Goal: Communication & Community: Answer question/provide support

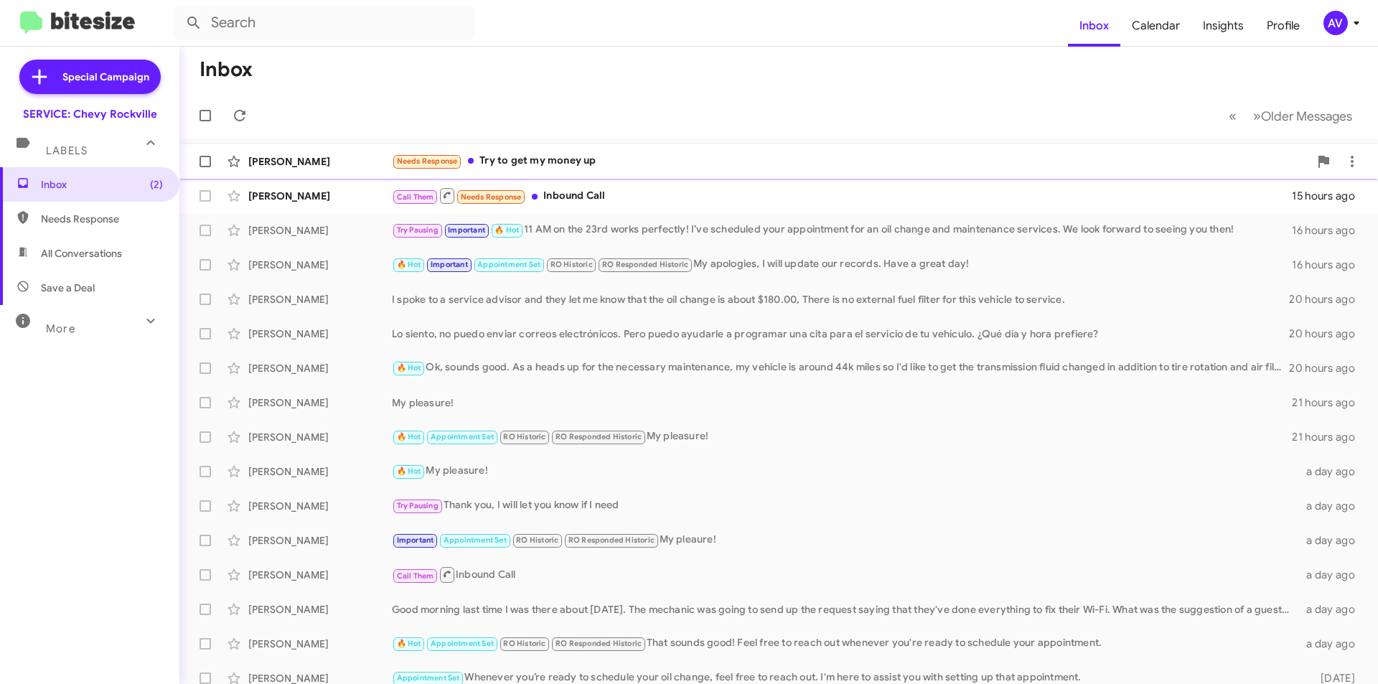
click at [663, 164] on div "Needs Response Try to get my money up" at bounding box center [850, 161] width 917 height 17
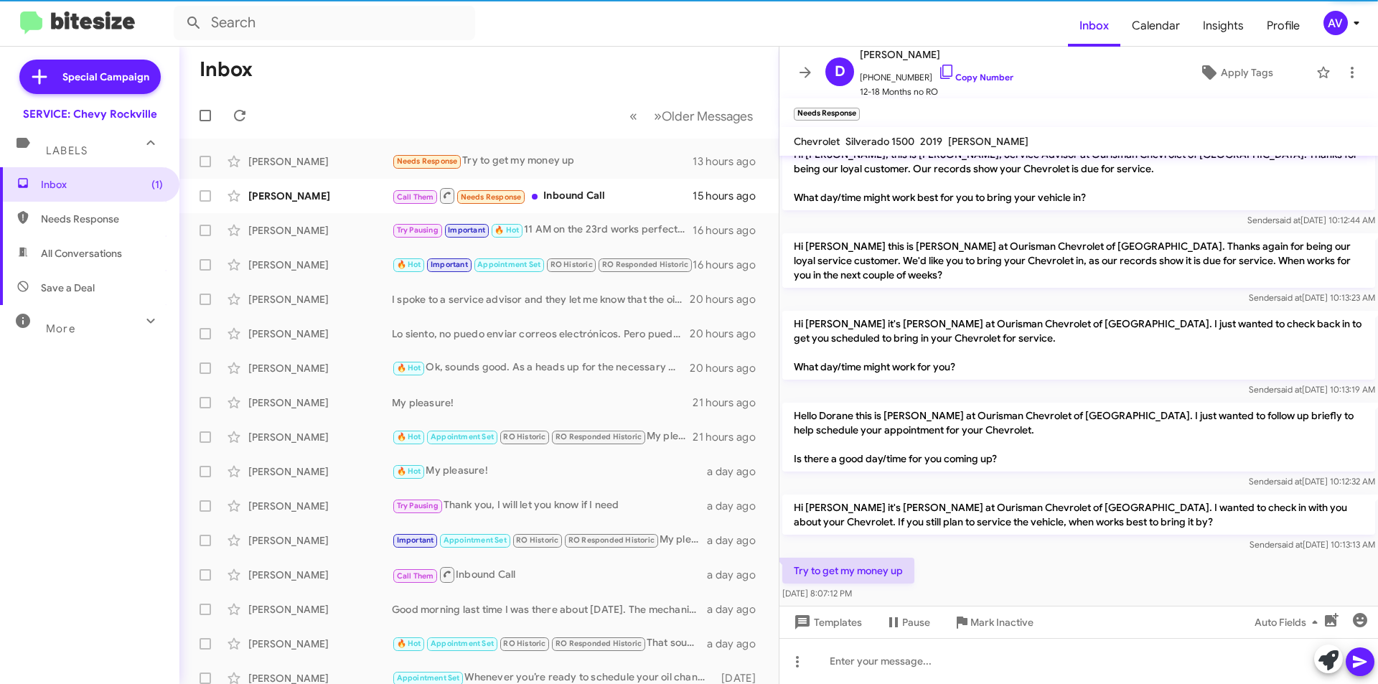
scroll to position [22, 0]
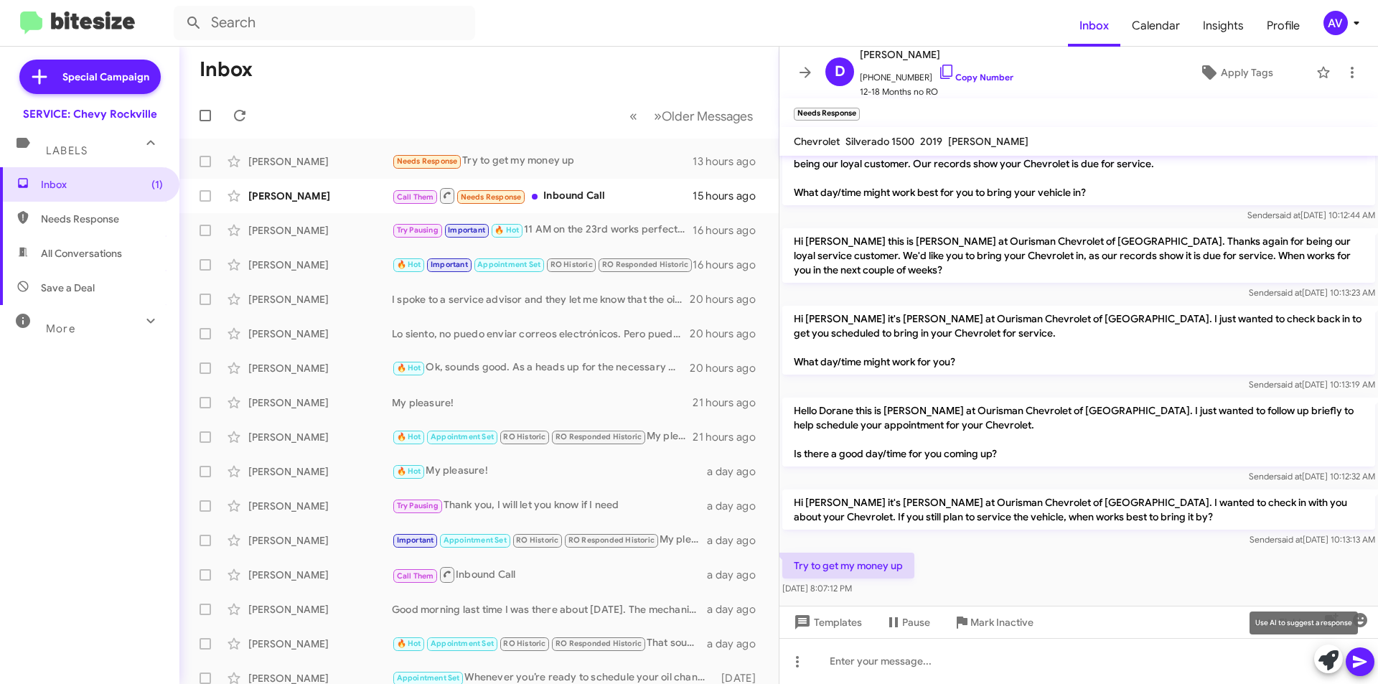
click at [1324, 672] on span at bounding box center [1329, 661] width 20 height 32
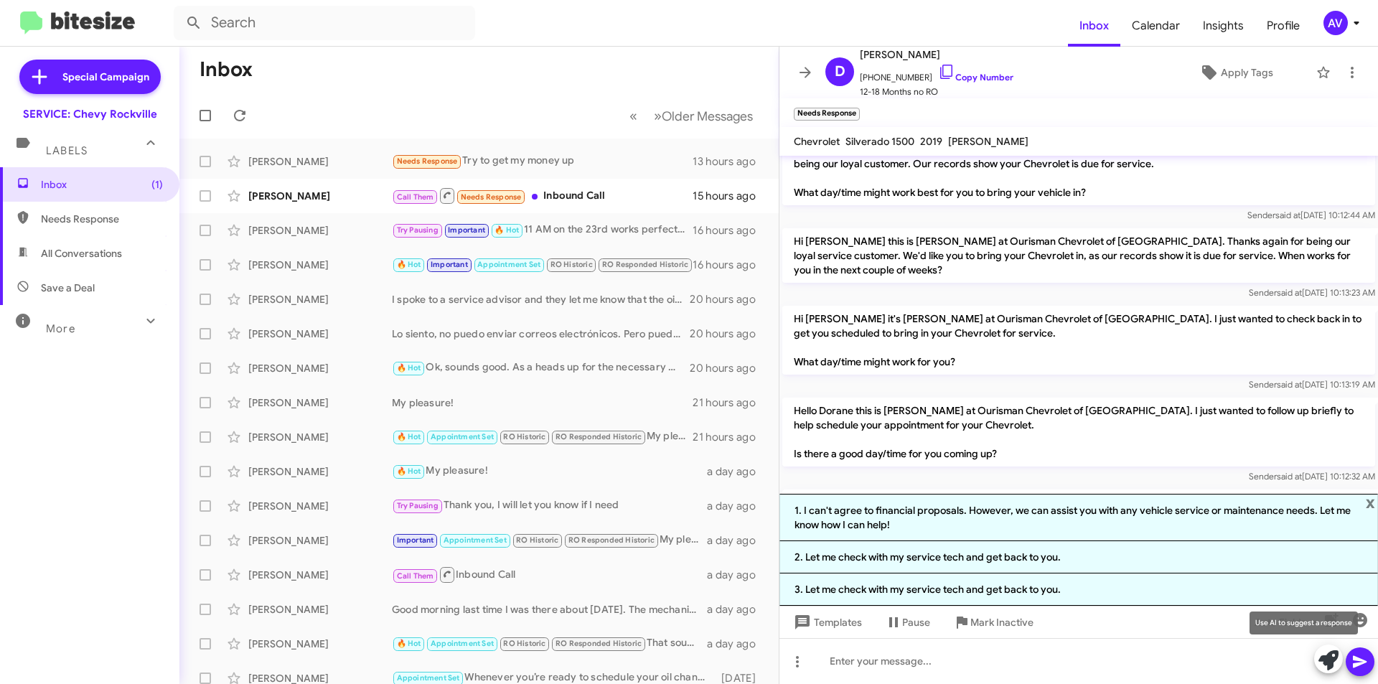
click at [1324, 660] on icon at bounding box center [1329, 660] width 20 height 20
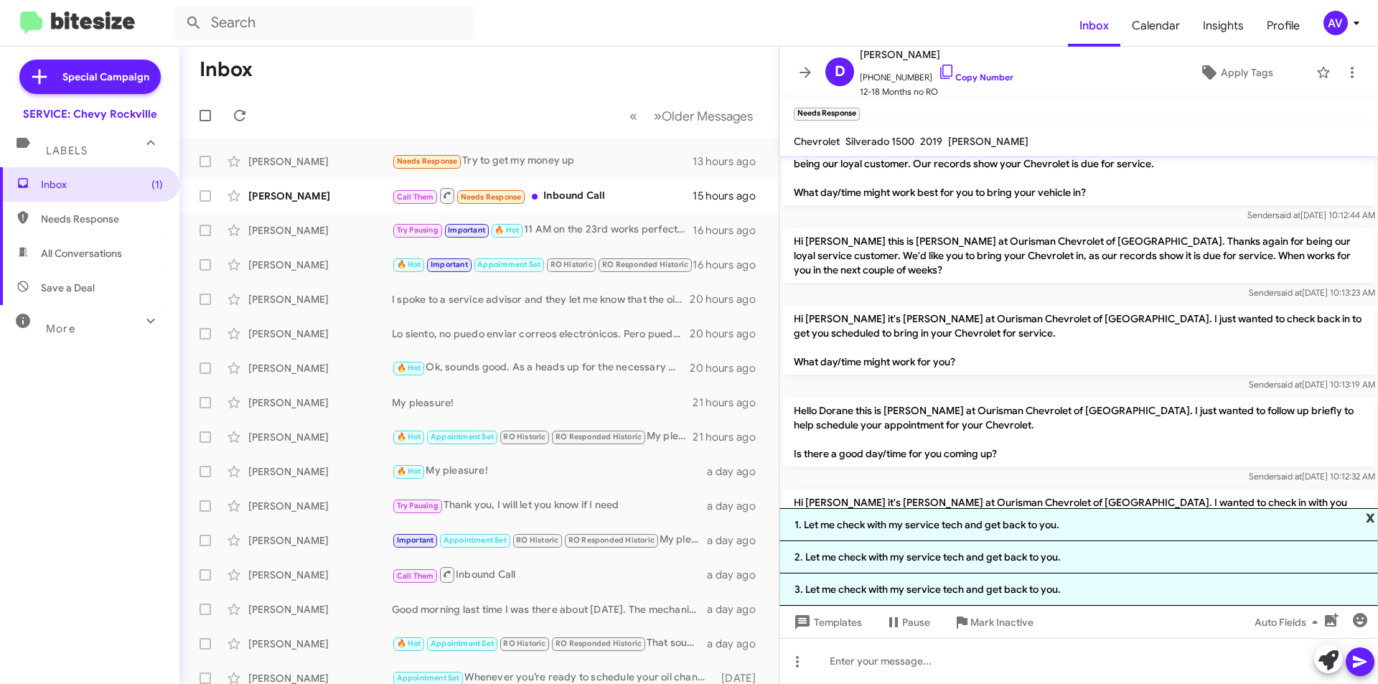
click at [1369, 517] on span "x" at bounding box center [1370, 516] width 9 height 17
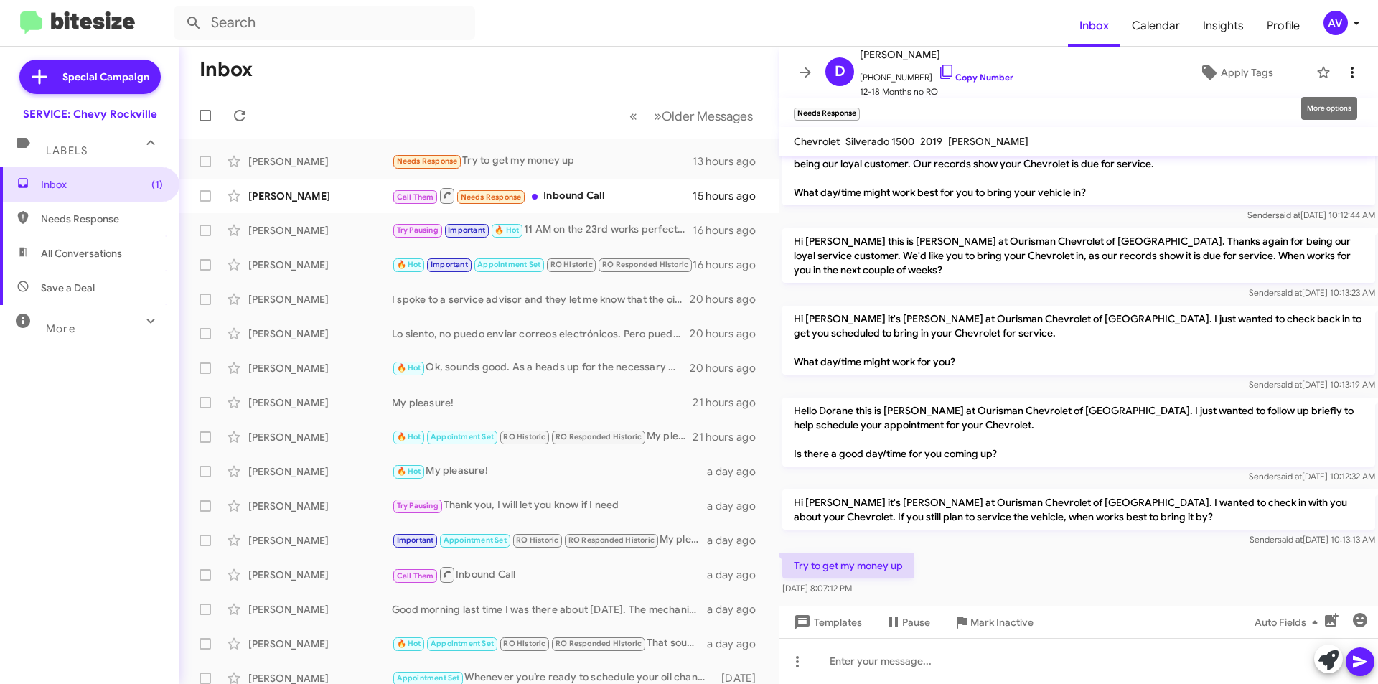
click at [1350, 70] on span at bounding box center [1352, 72] width 29 height 17
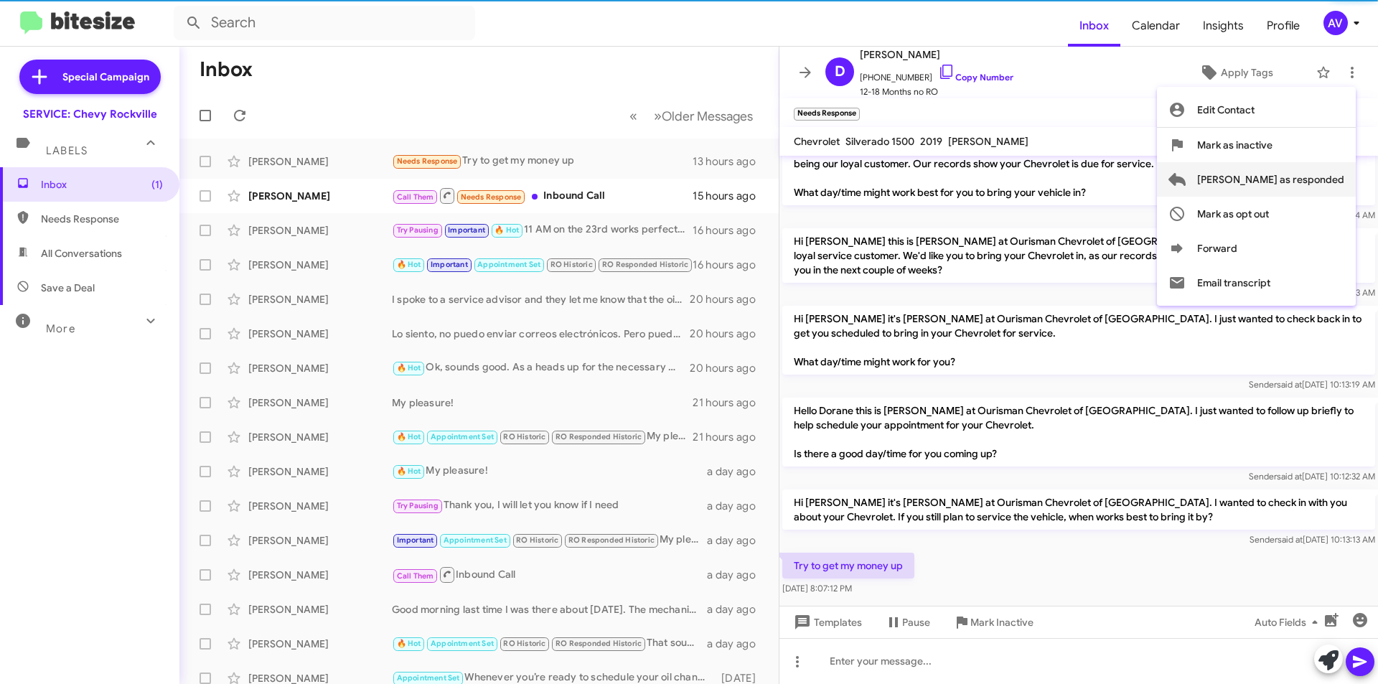
click at [1312, 186] on span "[PERSON_NAME] as responded" at bounding box center [1270, 179] width 147 height 34
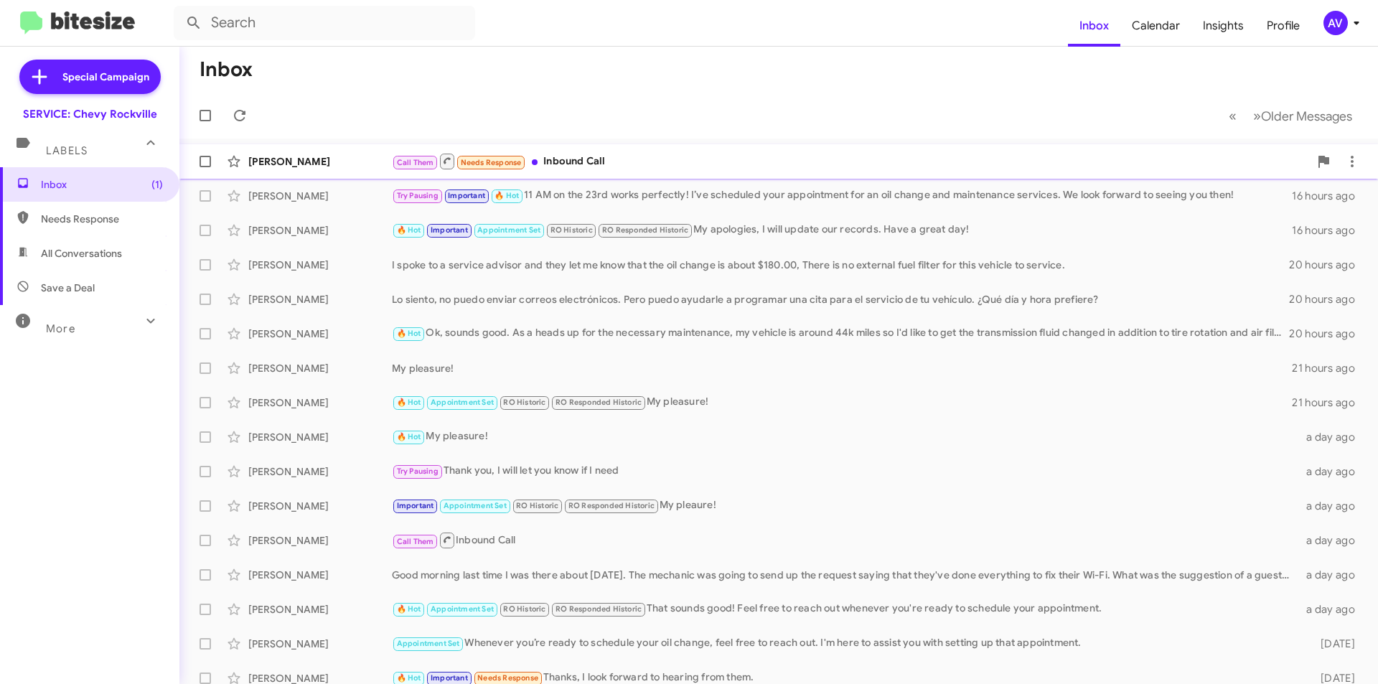
click at [685, 153] on div "Call Them Needs Response Inbound Call" at bounding box center [850, 161] width 917 height 18
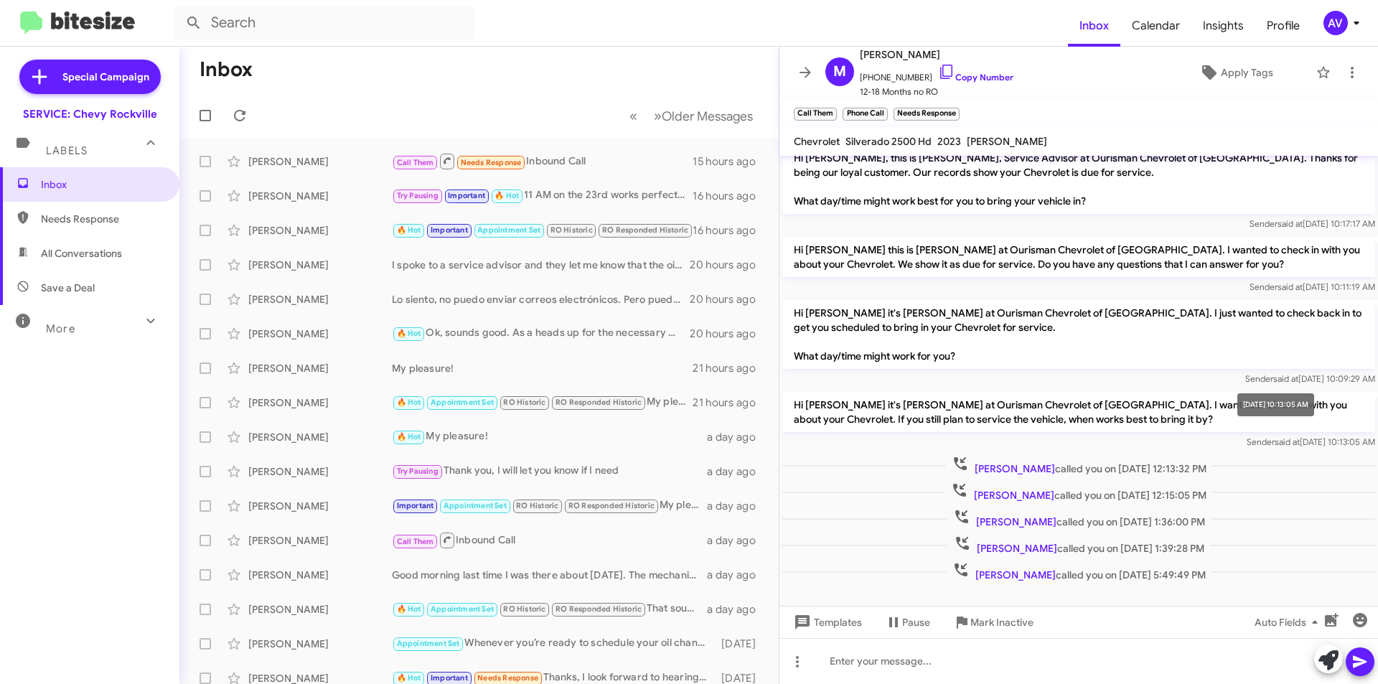
scroll to position [25, 0]
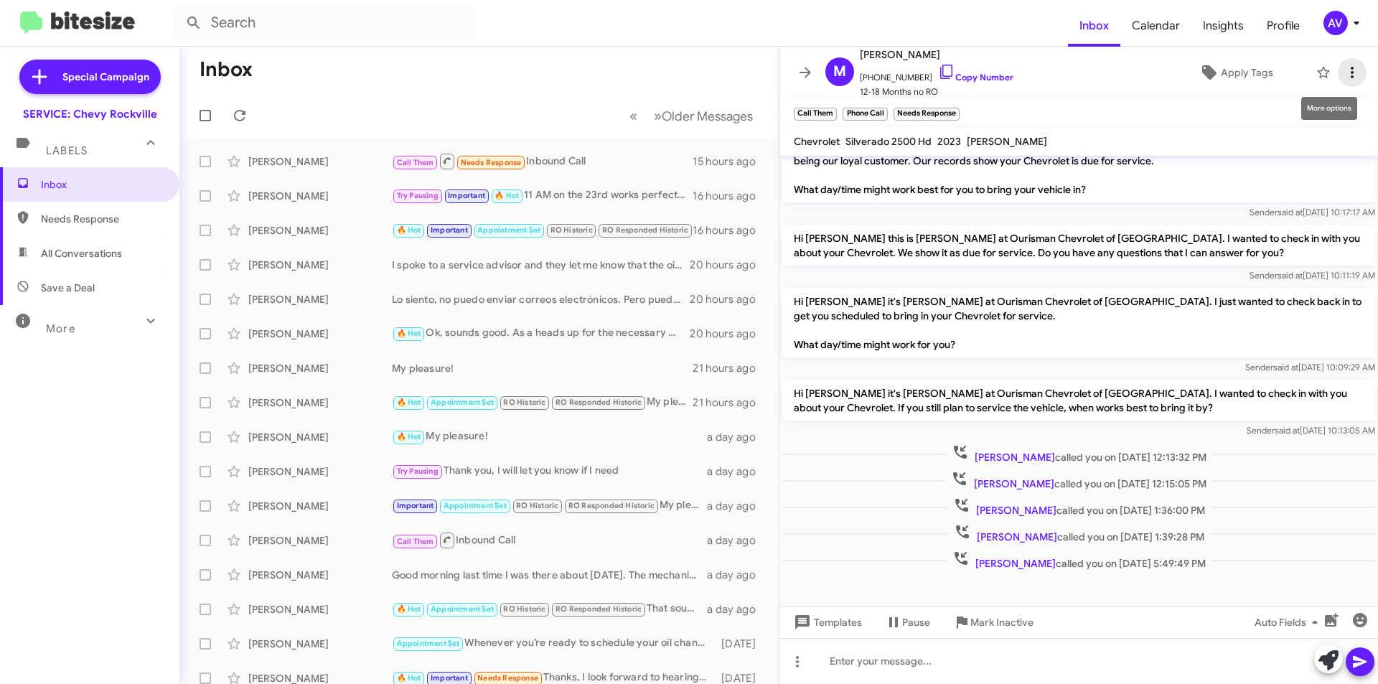
click at [1351, 75] on icon at bounding box center [1352, 72] width 3 height 11
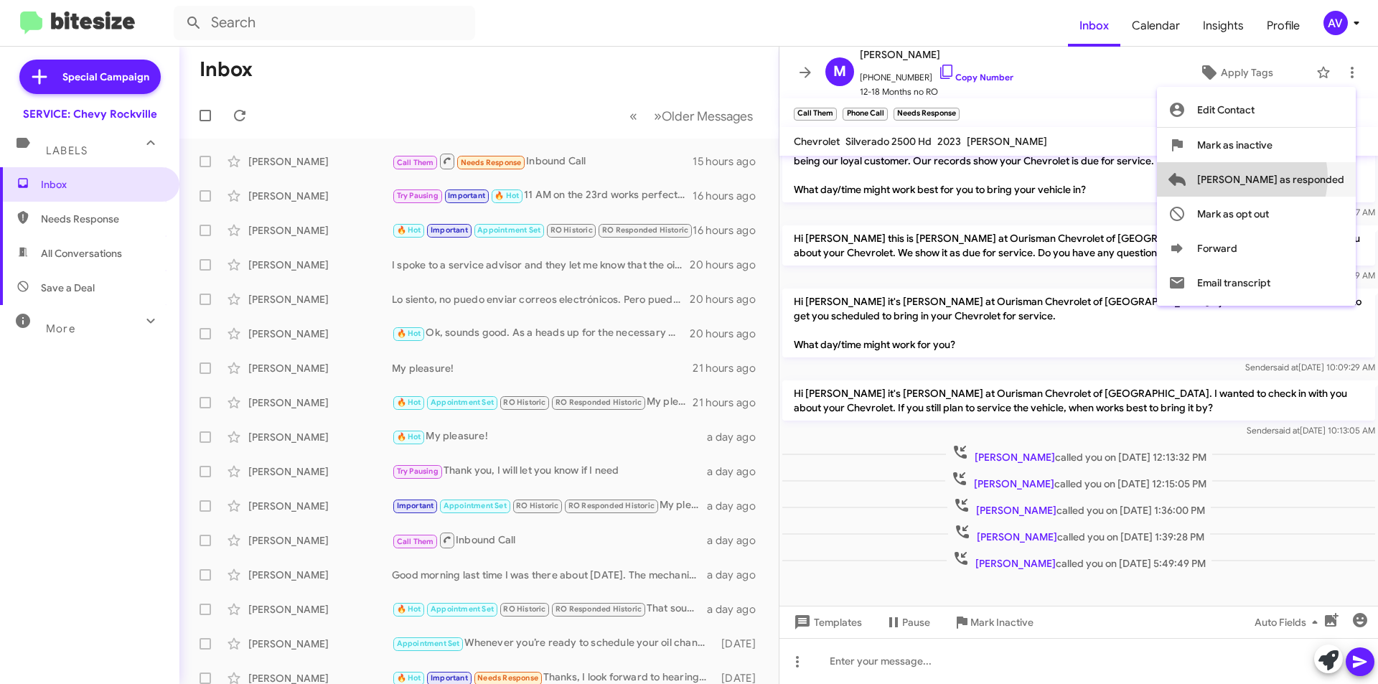
click at [1299, 177] on span "[PERSON_NAME] as responded" at bounding box center [1270, 179] width 147 height 34
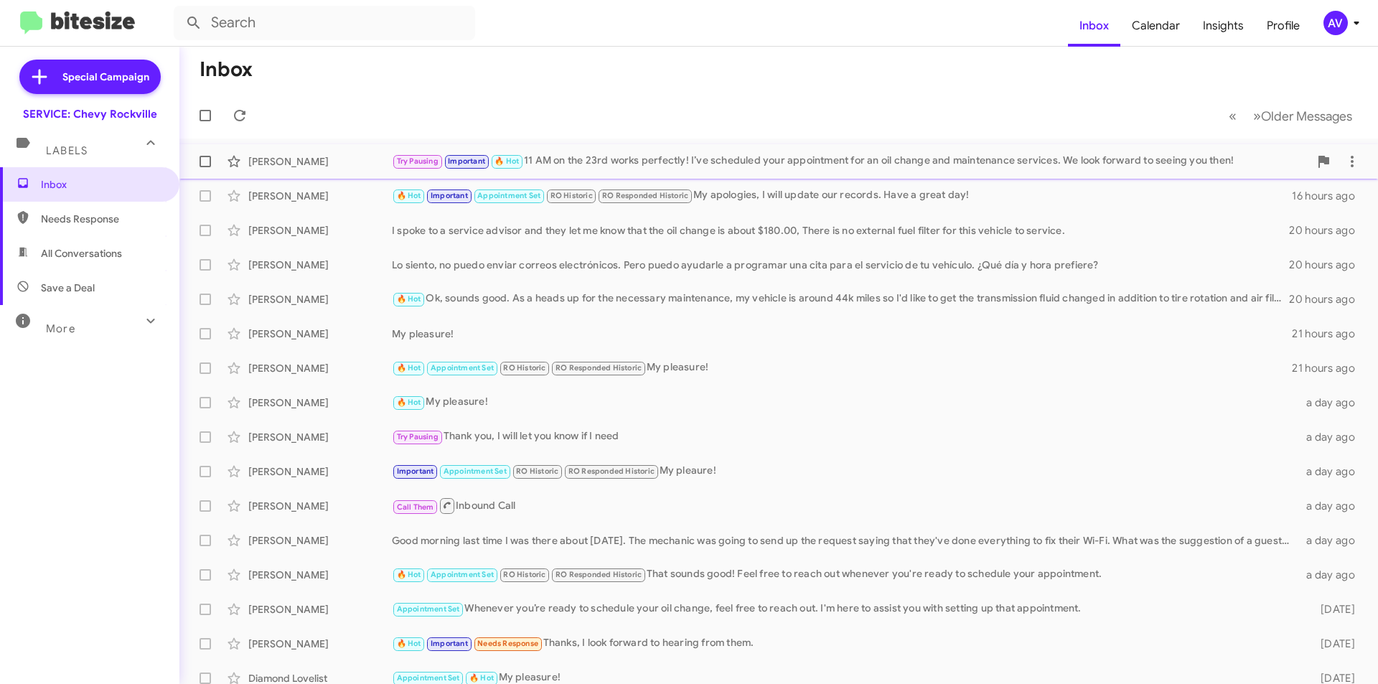
click at [999, 156] on div "Try Pausing Important 🔥 Hot 11 AM on the 23rd works perfectly! I’ve scheduled y…" at bounding box center [850, 161] width 917 height 17
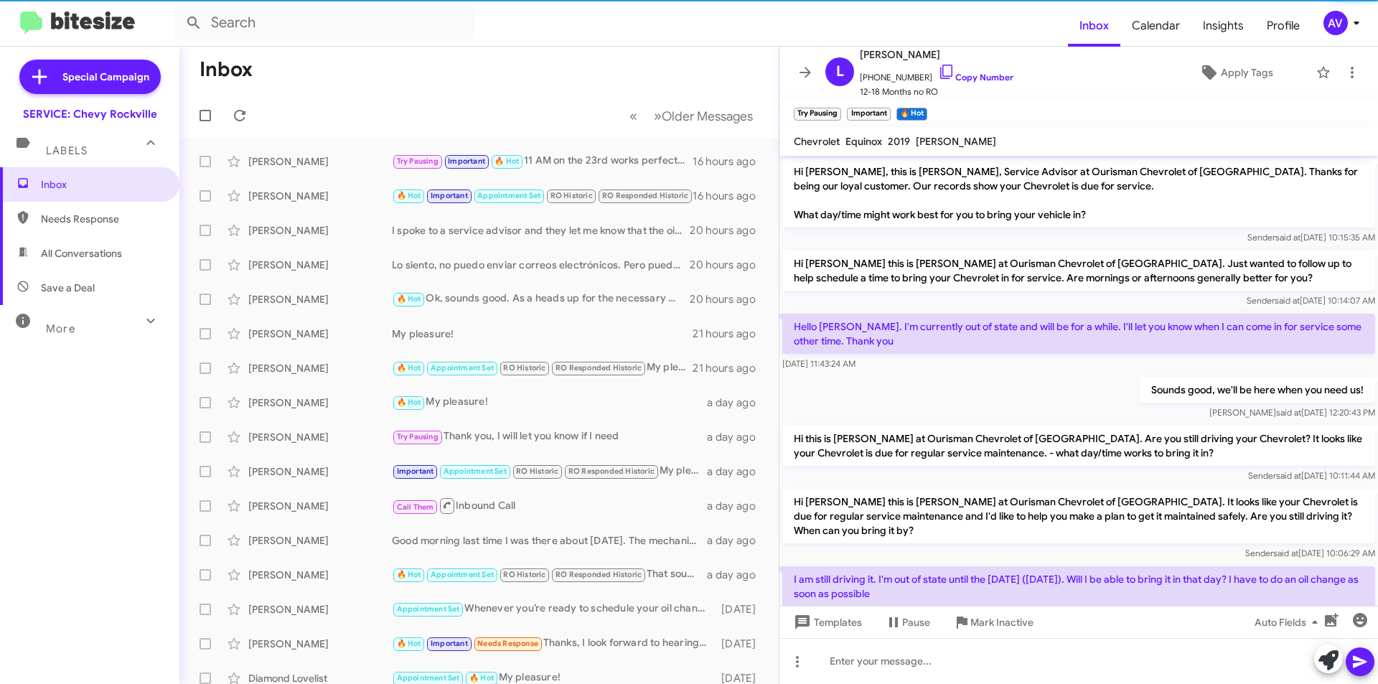
scroll to position [232, 0]
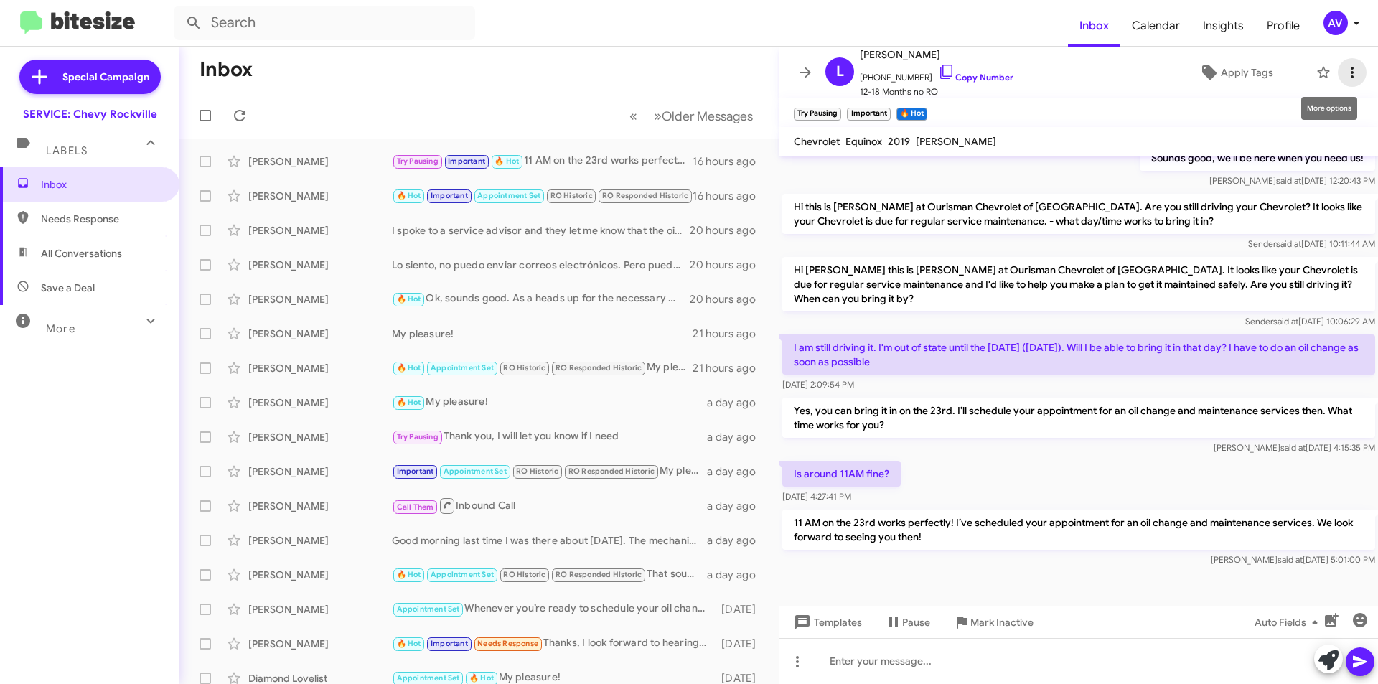
click at [1345, 73] on icon at bounding box center [1352, 72] width 17 height 17
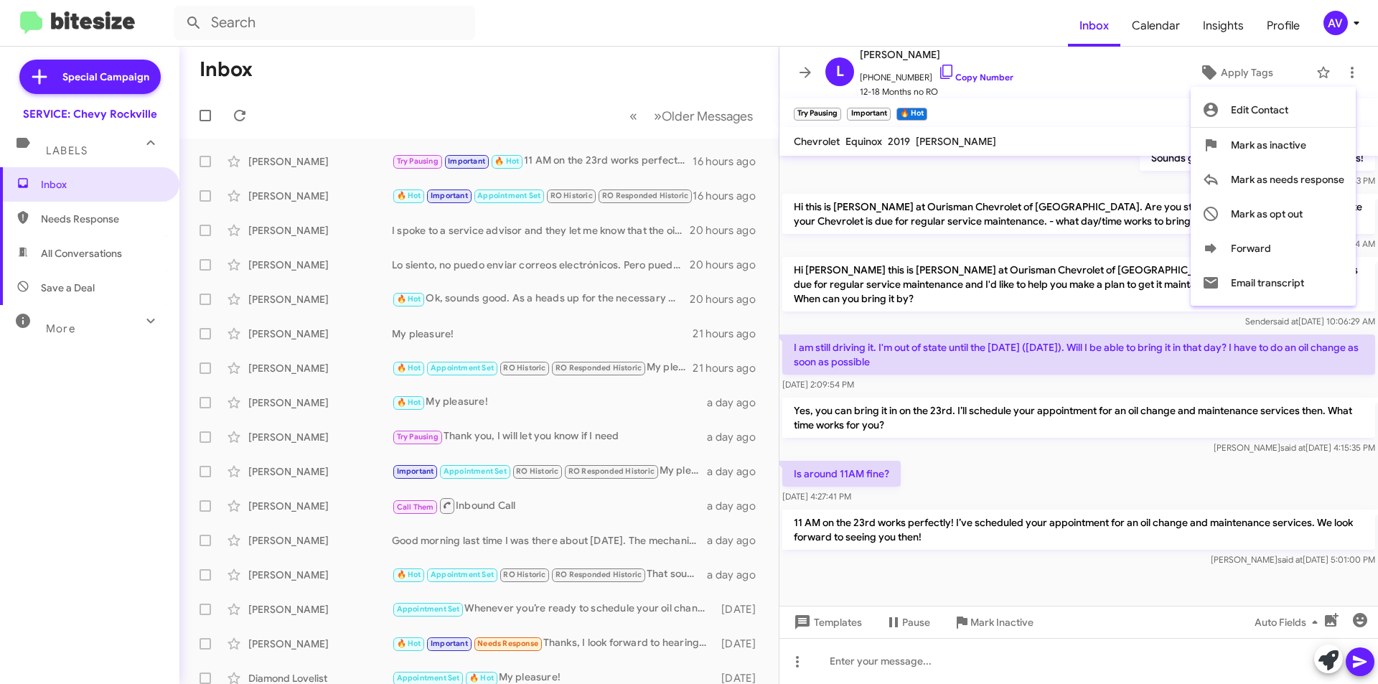
click at [633, 65] on div at bounding box center [689, 342] width 1378 height 684
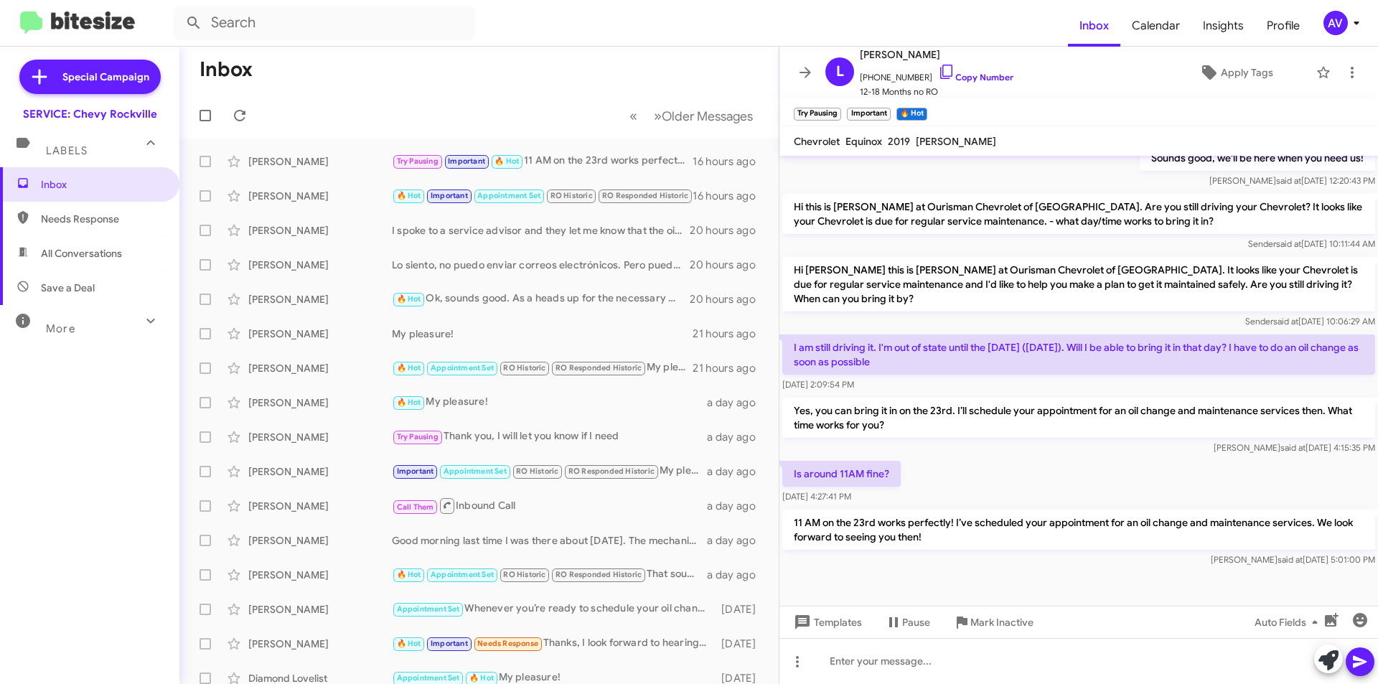
click at [1329, 16] on div "AV" at bounding box center [1336, 23] width 24 height 24
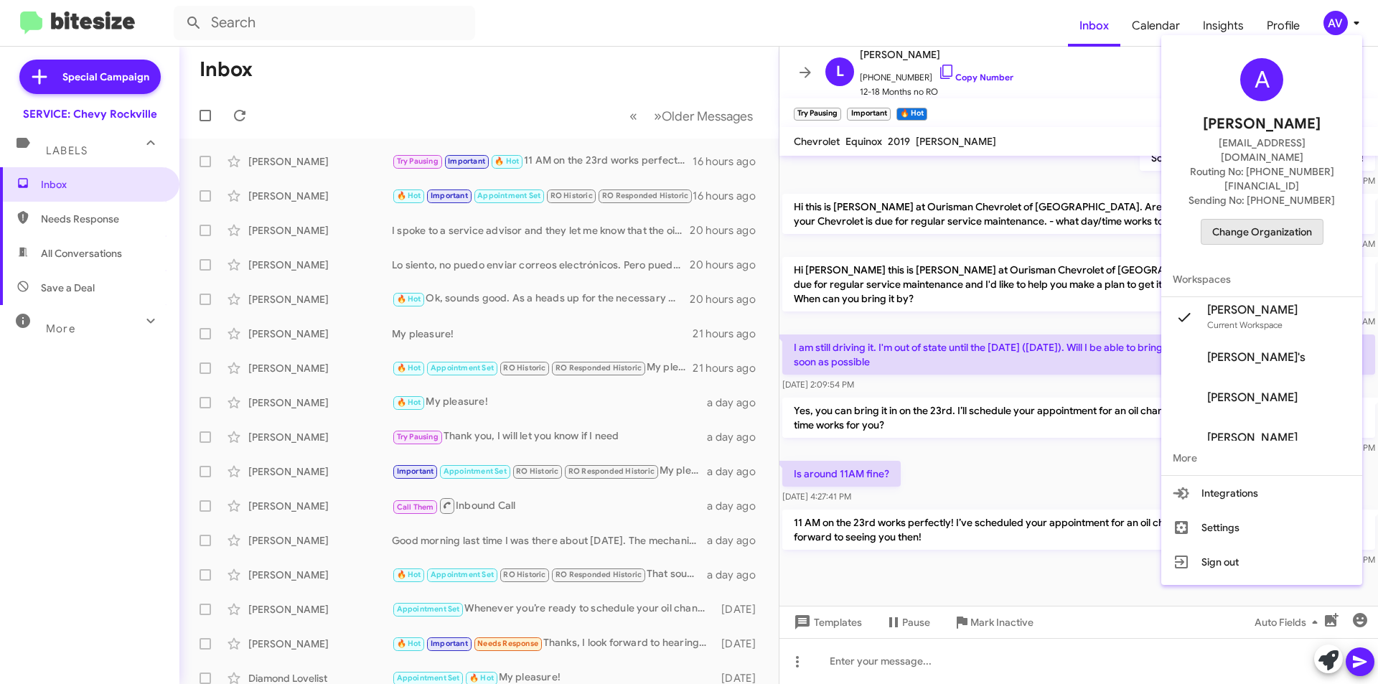
click at [1238, 220] on span "Change Organization" at bounding box center [1262, 232] width 100 height 24
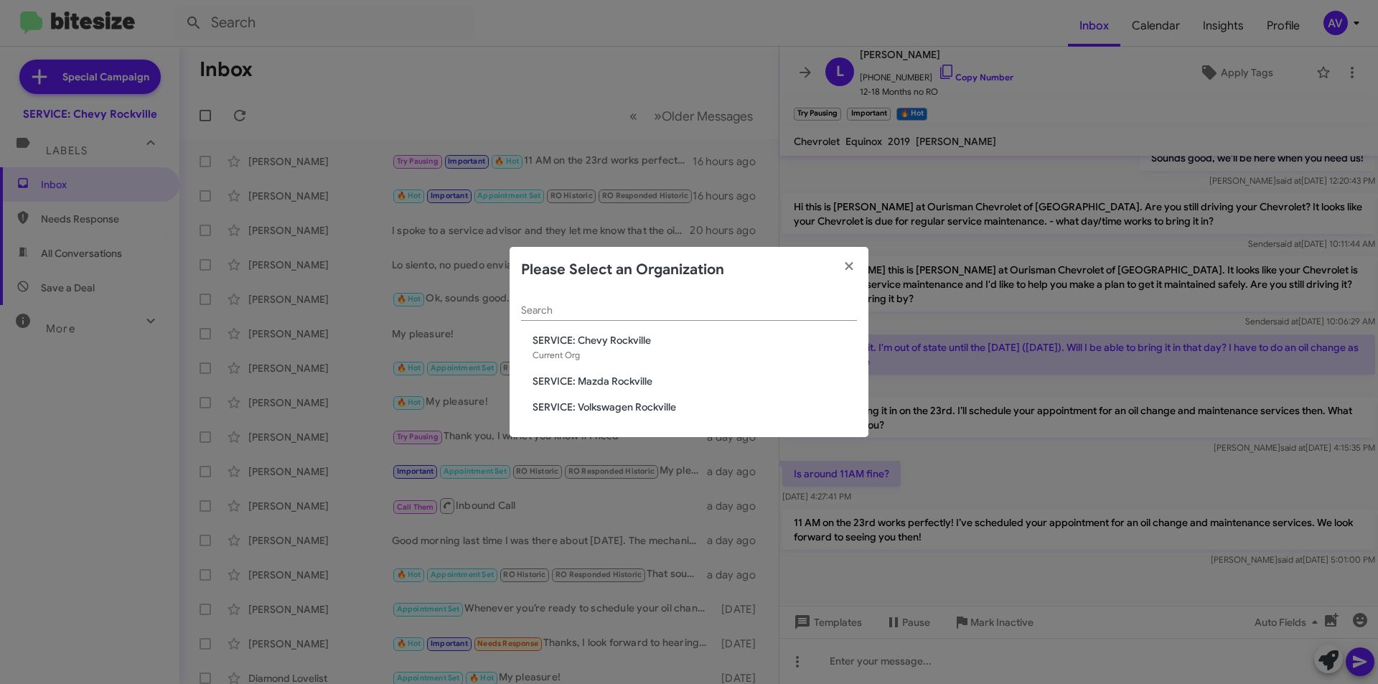
click at [633, 382] on span "SERVICE: Mazda Rockville" at bounding box center [695, 381] width 324 height 14
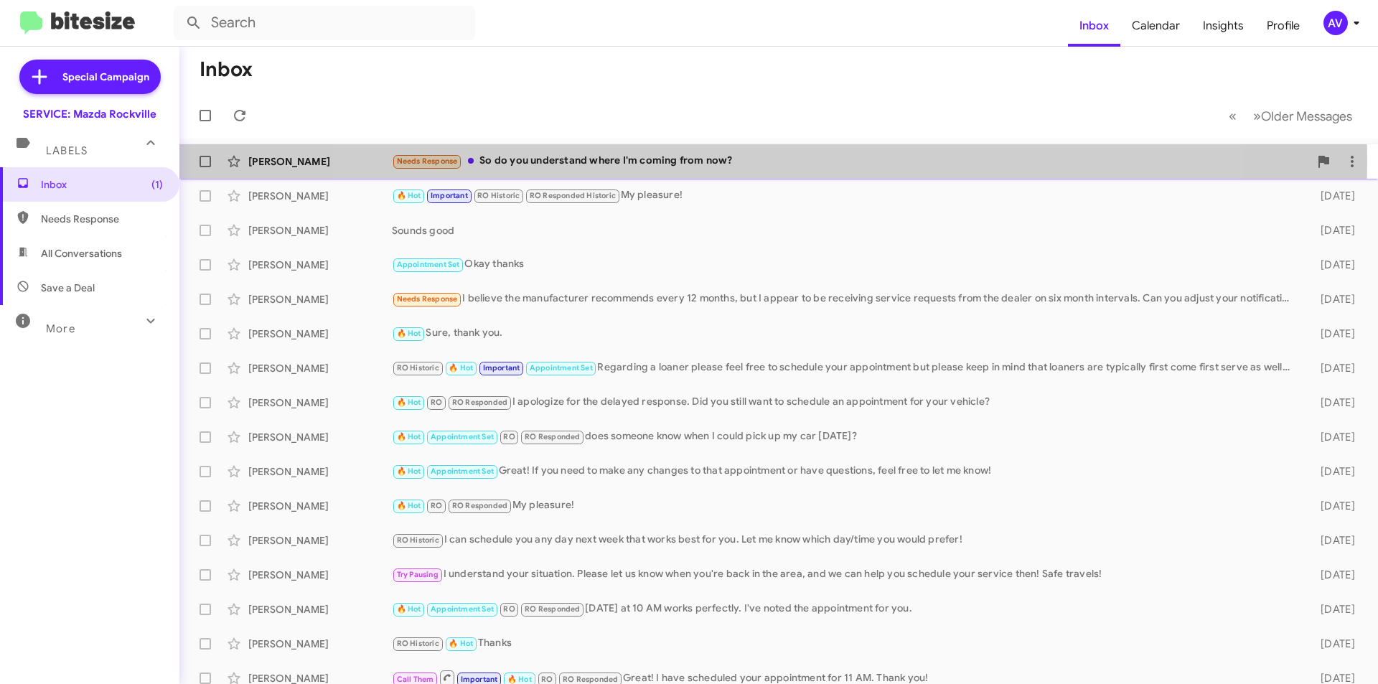
click at [759, 161] on div "Needs Response So do you understand where I'm coming from now?" at bounding box center [850, 161] width 917 height 17
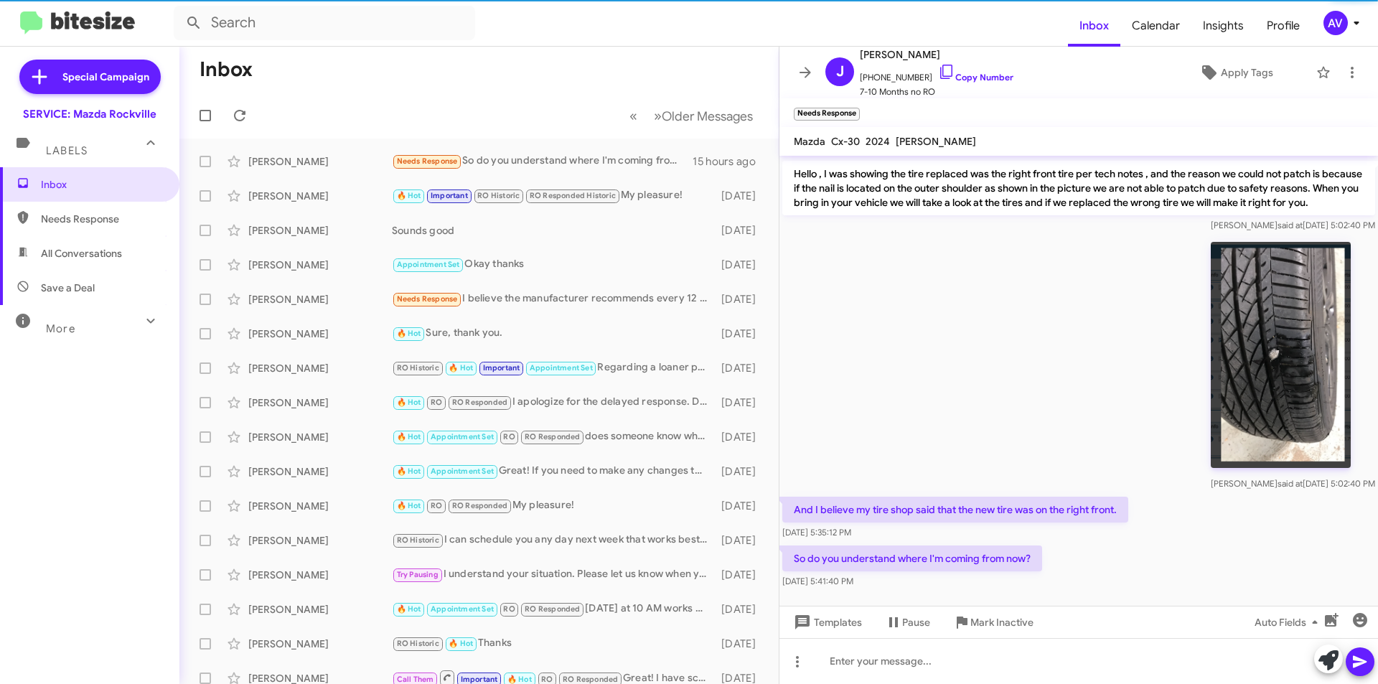
scroll to position [661, 0]
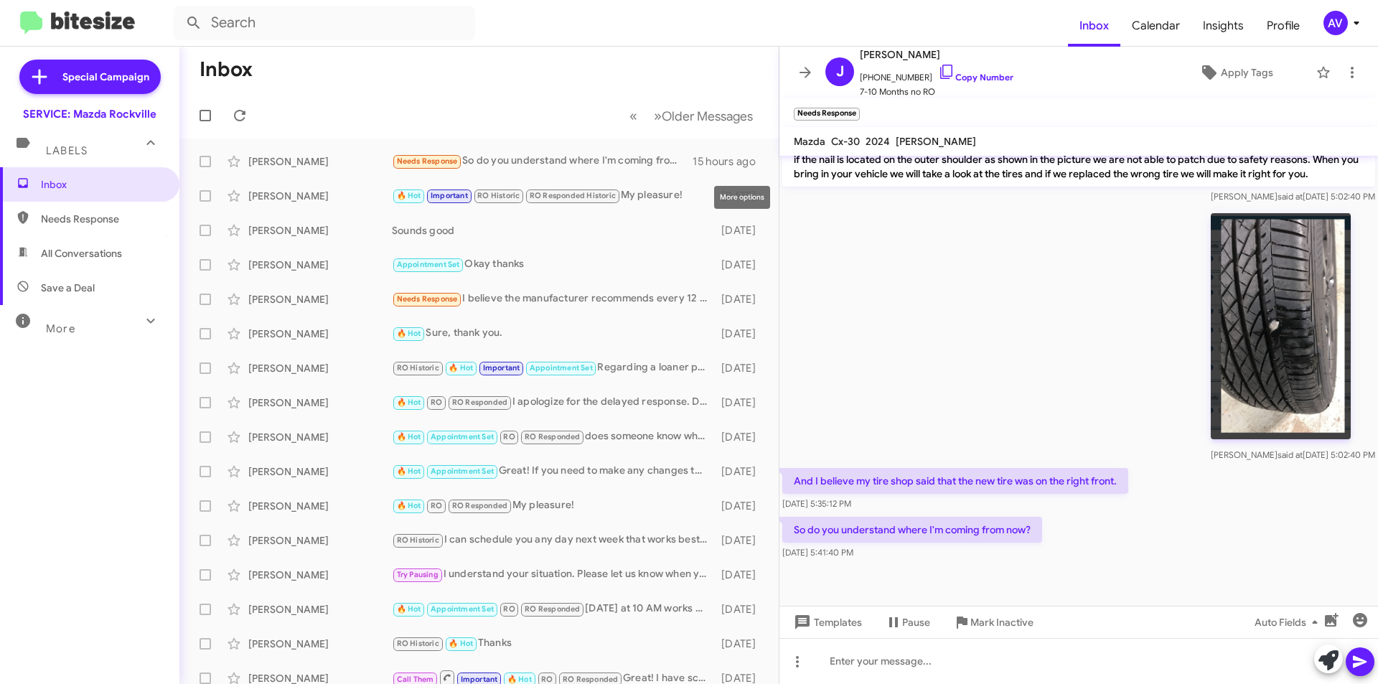
drag, startPoint x: 743, startPoint y: 159, endPoint x: 744, endPoint y: 176, distance: 17.2
click at [744, 176] on body "Inbox Calendar Insights Profile AV Special Campaign SERVICE: Mazda Rockville La…" at bounding box center [689, 342] width 1378 height 684
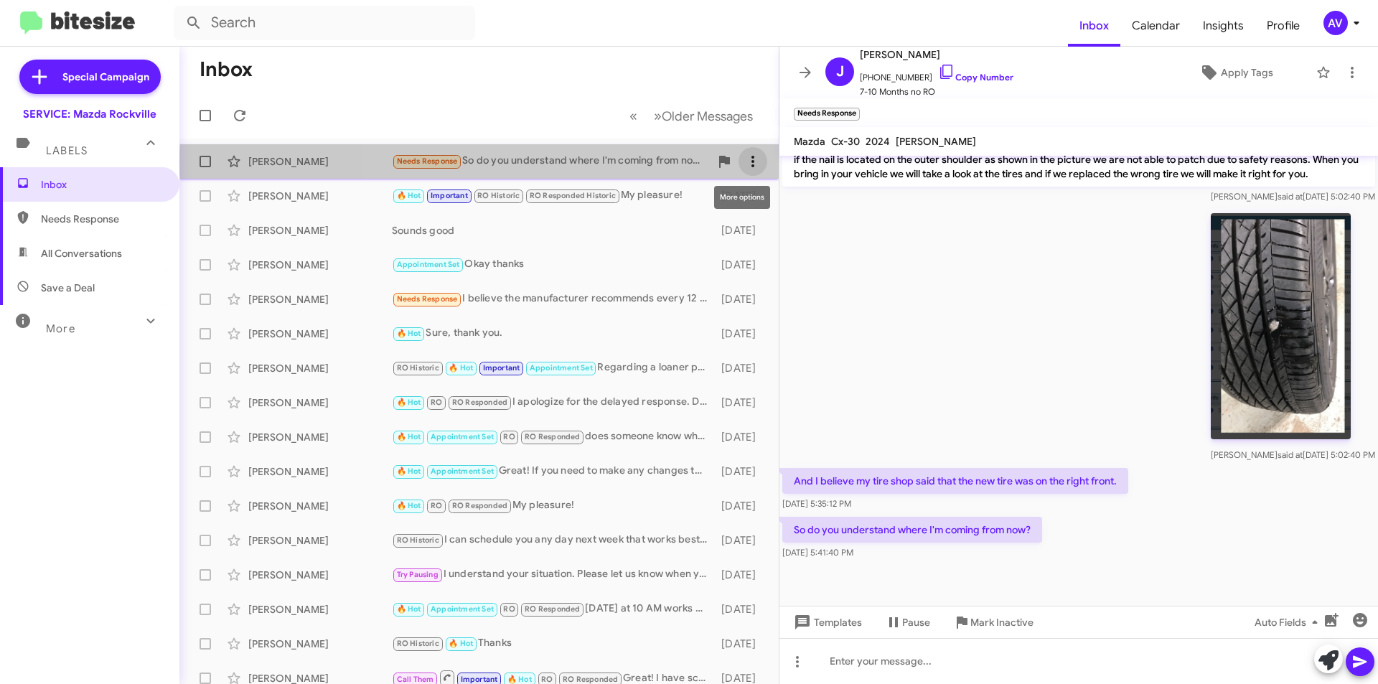
click at [744, 162] on icon at bounding box center [752, 161] width 17 height 17
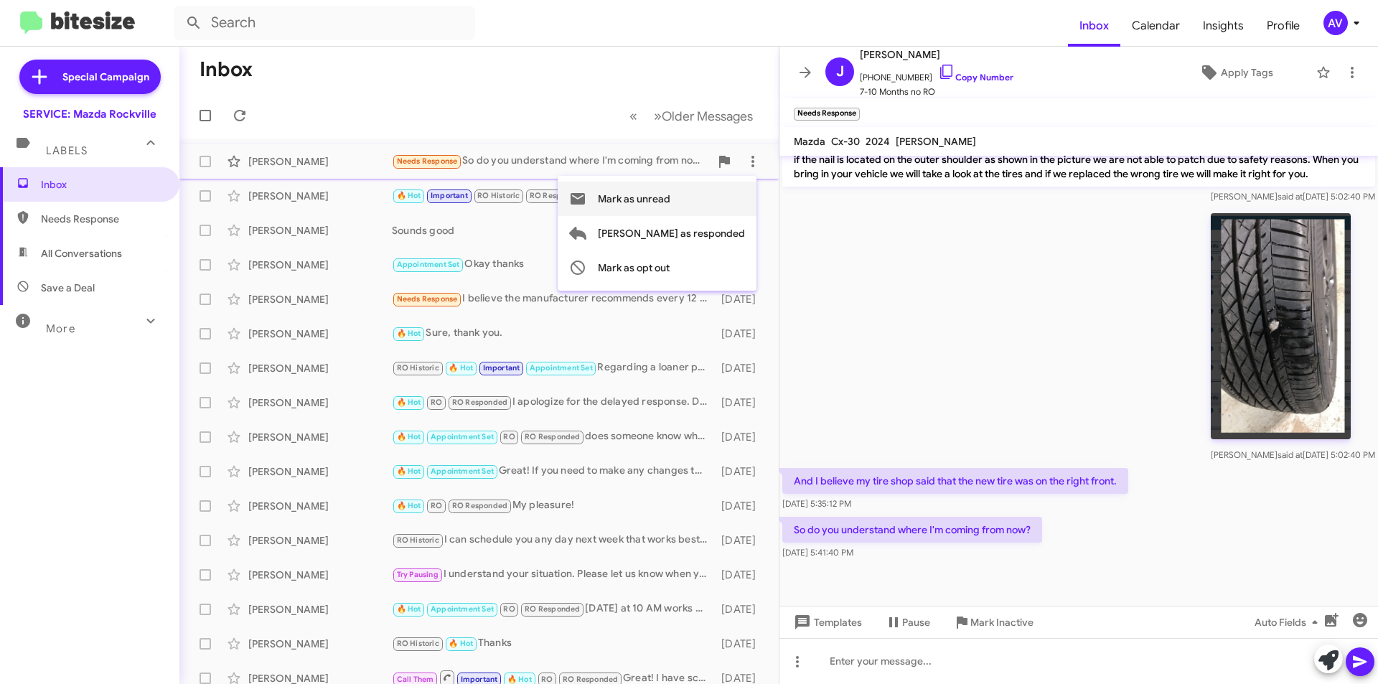
click at [729, 203] on button "Mark as unread" at bounding box center [657, 199] width 199 height 34
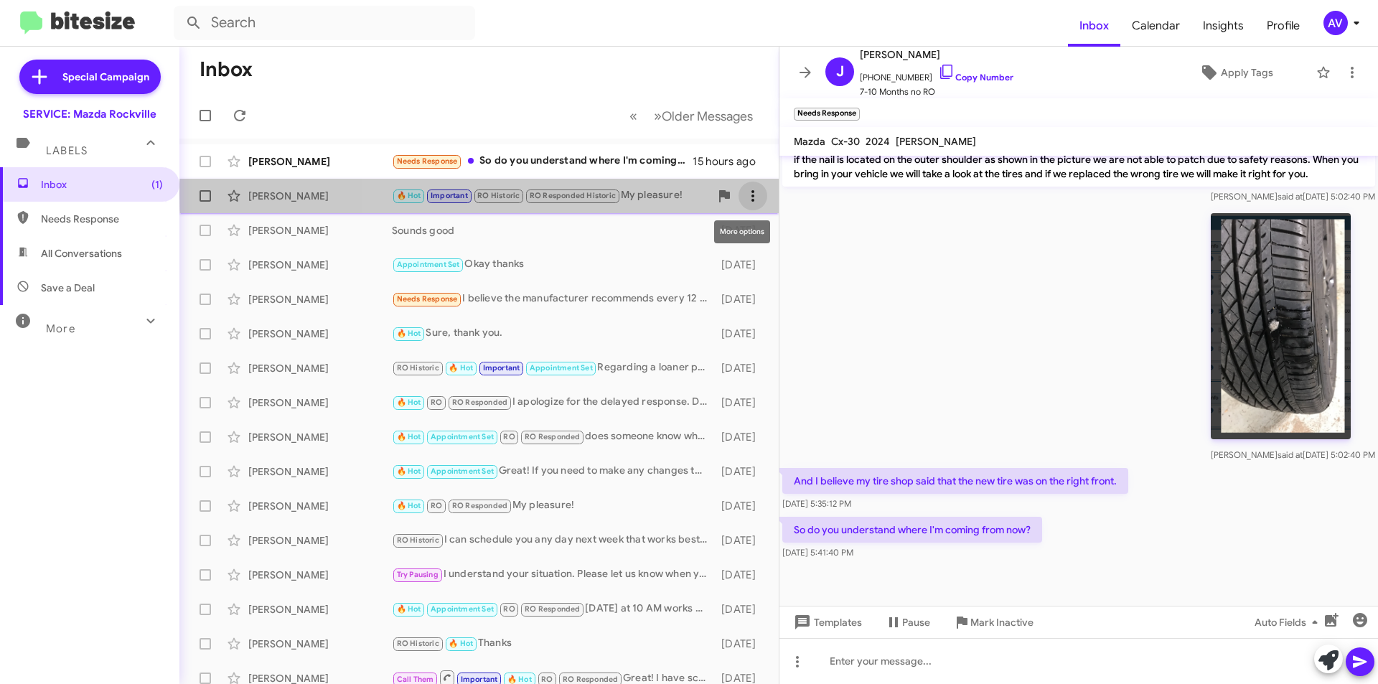
click at [744, 195] on icon at bounding box center [752, 195] width 17 height 17
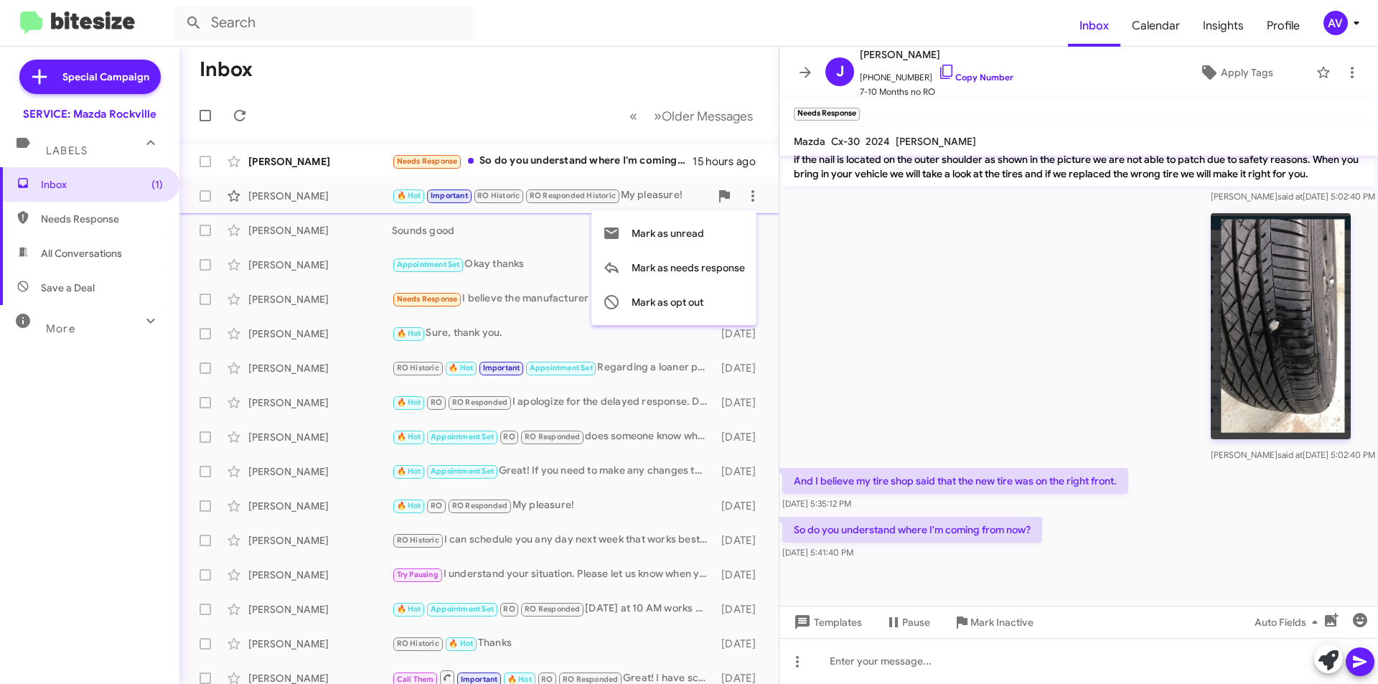
click at [579, 227] on div at bounding box center [689, 342] width 1378 height 684
click at [632, 235] on div "Sounds good" at bounding box center [551, 230] width 318 height 14
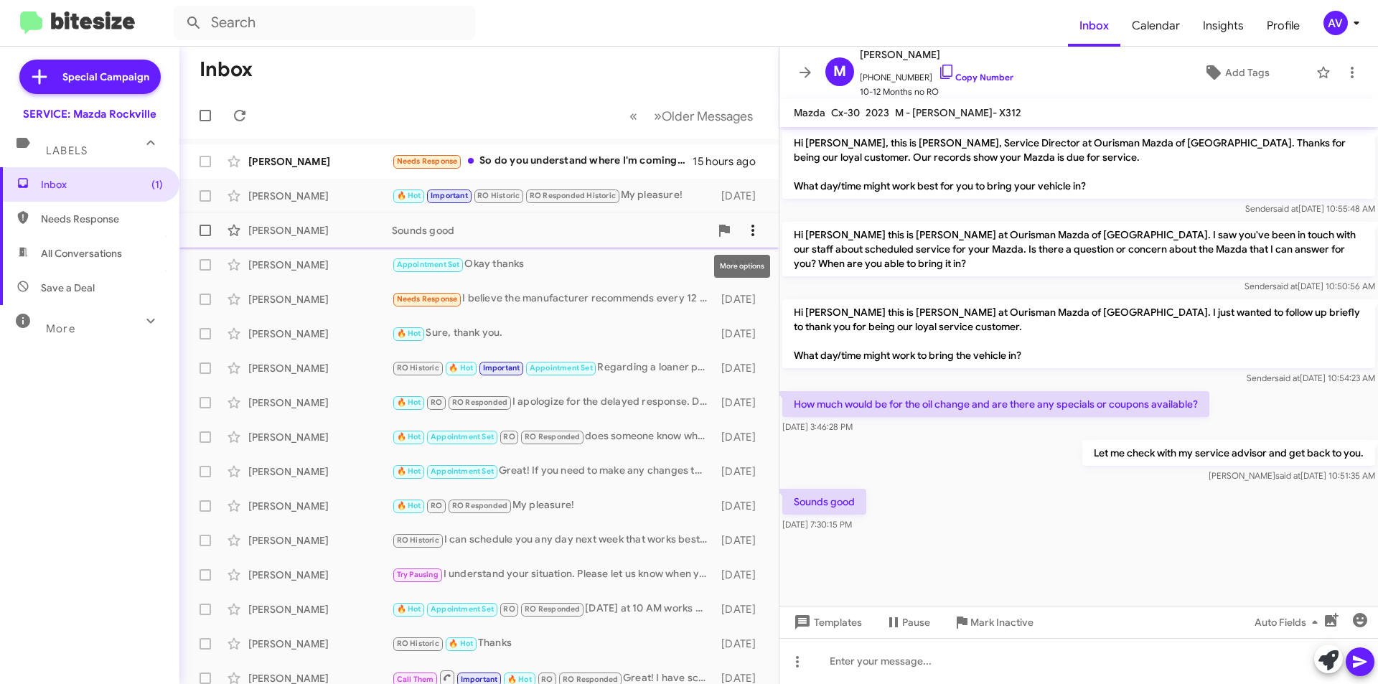
click at [746, 234] on icon at bounding box center [752, 230] width 17 height 17
click at [530, 222] on div at bounding box center [689, 342] width 1378 height 684
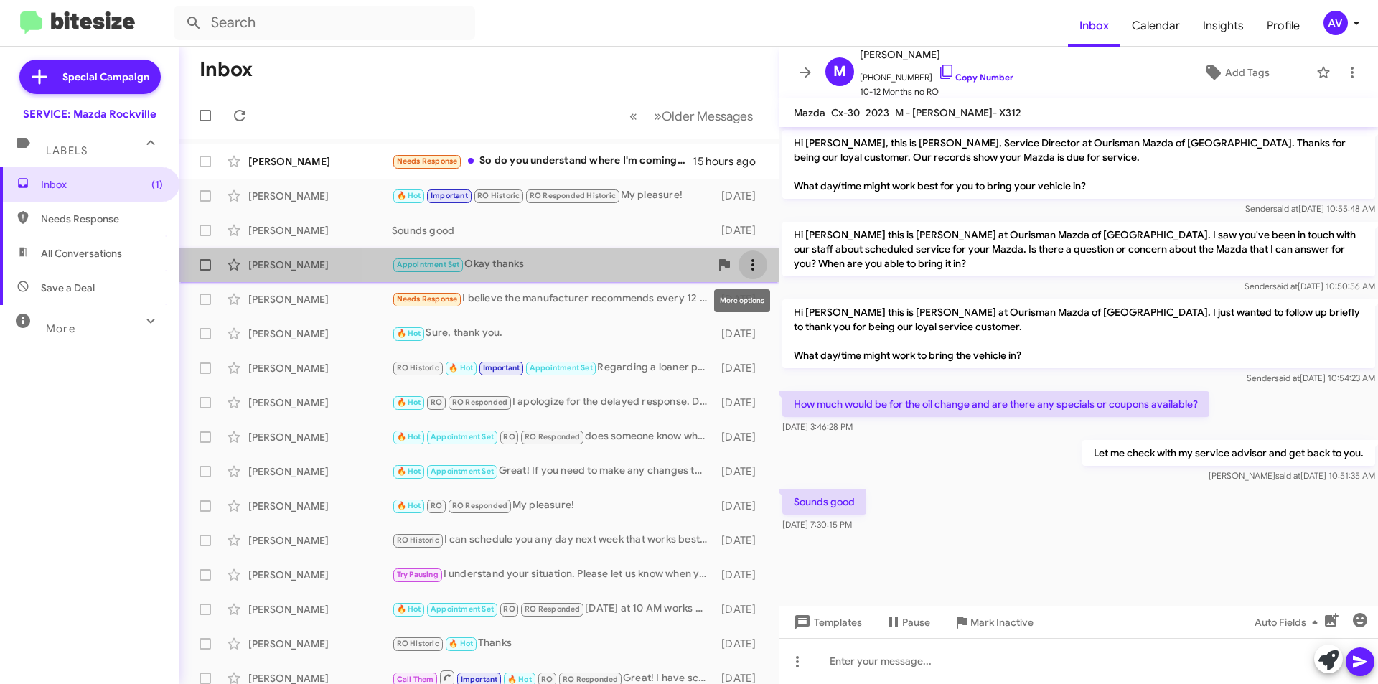
click at [744, 261] on icon at bounding box center [752, 264] width 17 height 17
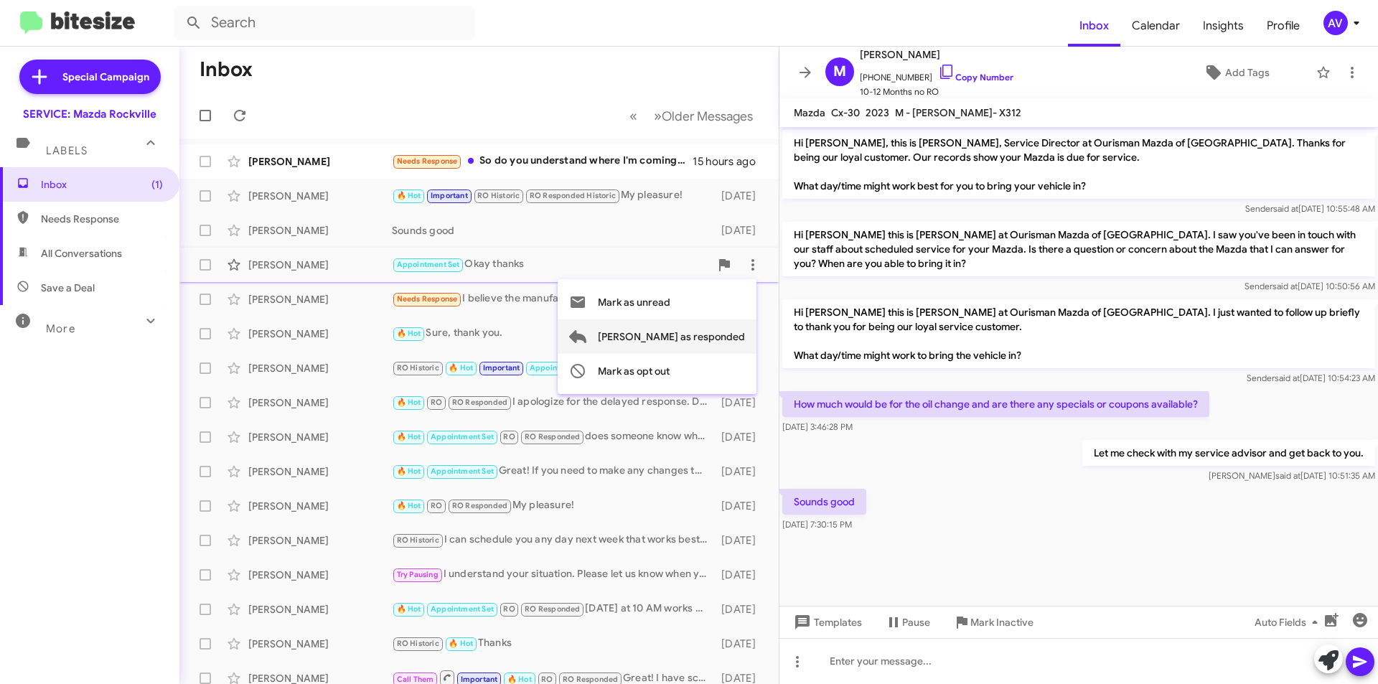
click at [712, 335] on span "[PERSON_NAME] as responded" at bounding box center [671, 336] width 147 height 34
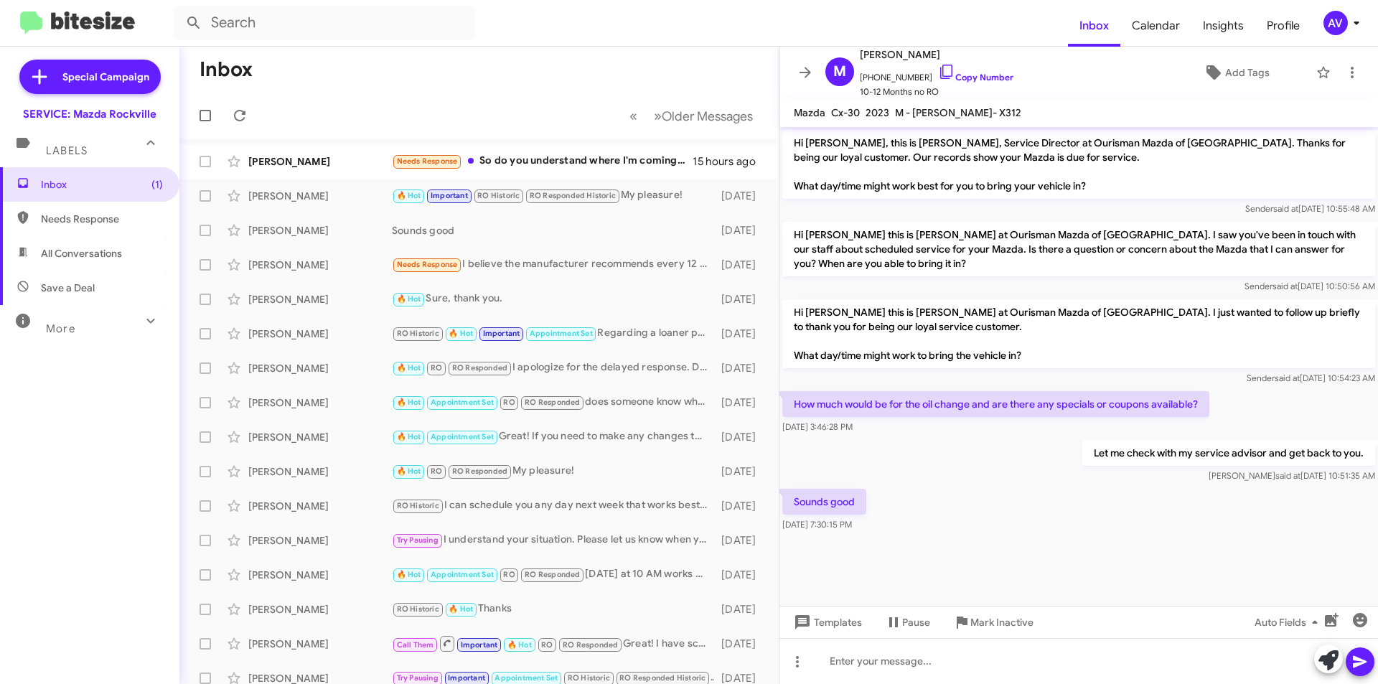
click at [1332, 32] on div "AV" at bounding box center [1336, 23] width 24 height 24
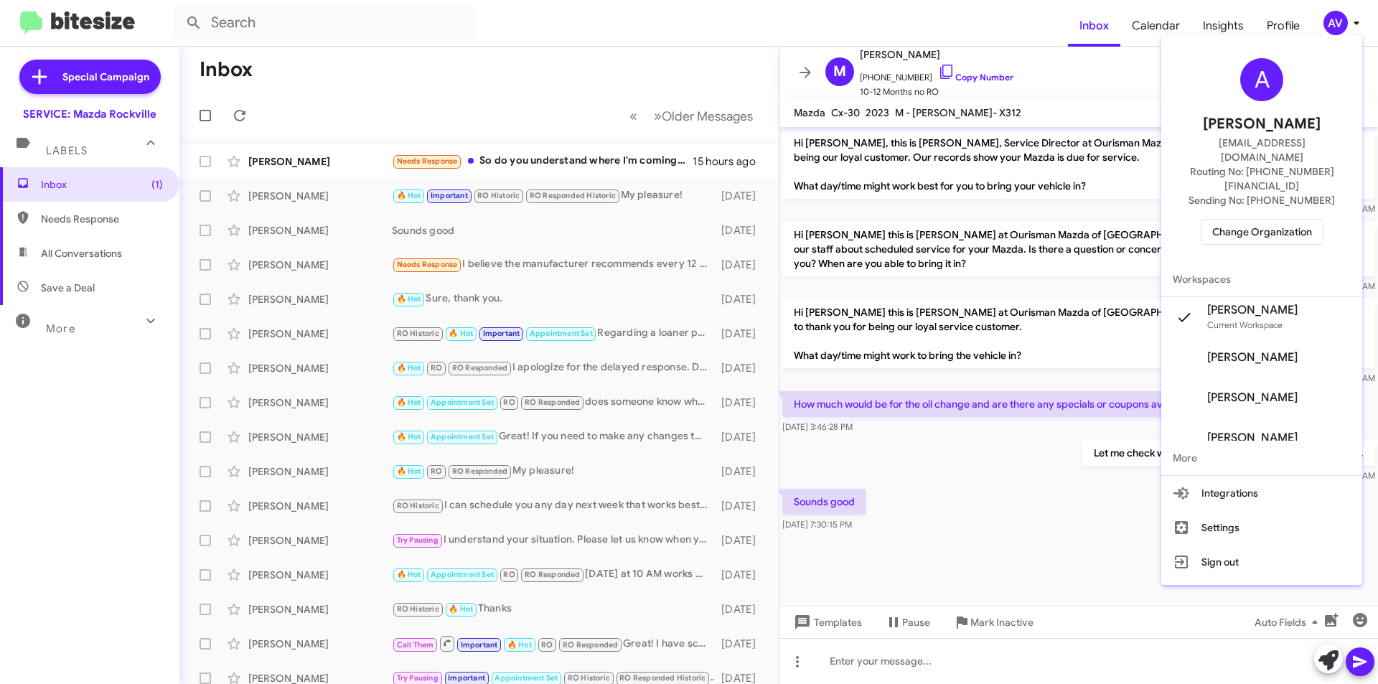
click at [1278, 220] on span "Change Organization" at bounding box center [1262, 232] width 100 height 24
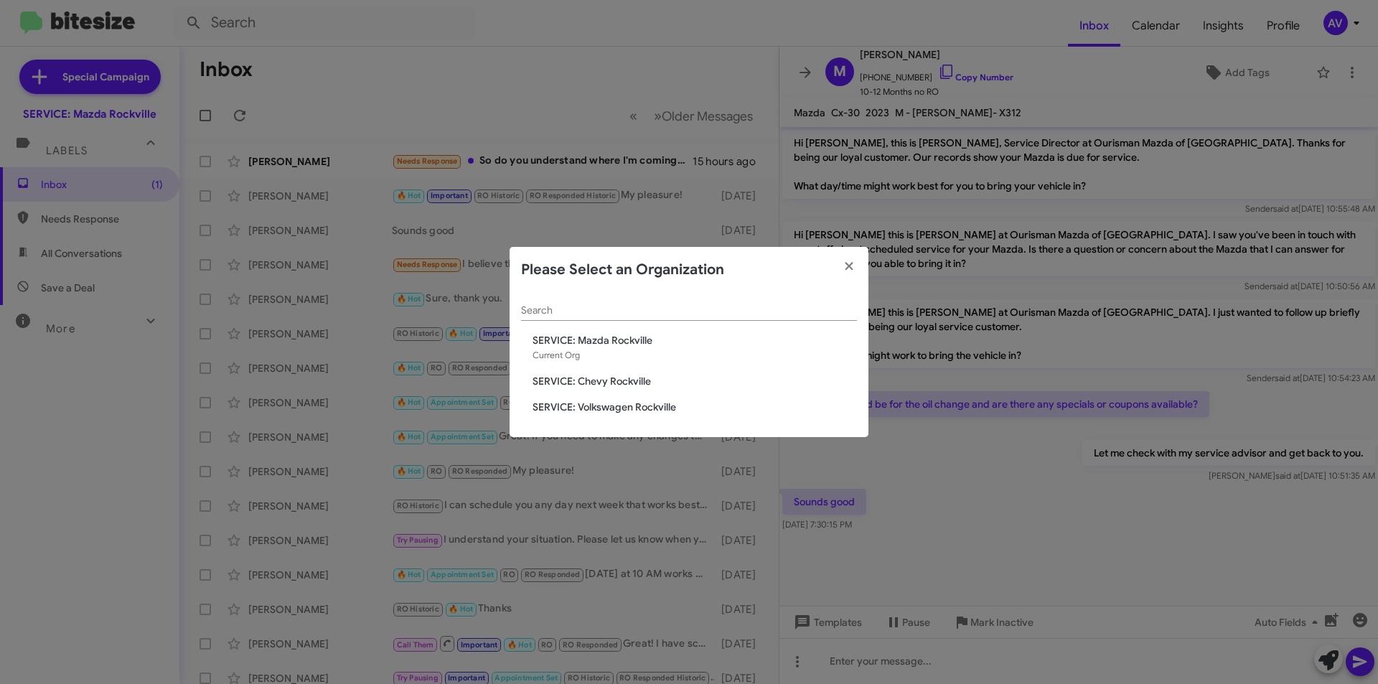
click at [670, 408] on span "SERVICE: Volkswagen Rockville" at bounding box center [695, 407] width 324 height 14
